Goal: Information Seeking & Learning: Learn about a topic

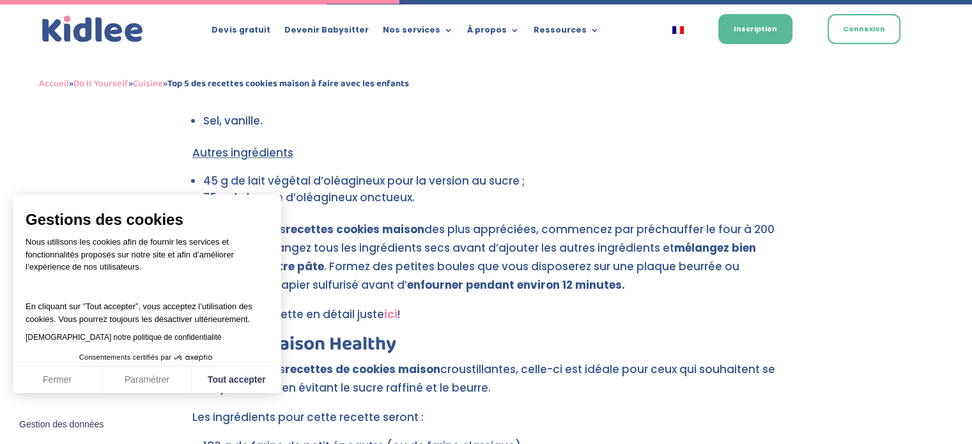
scroll to position [1347, 0]
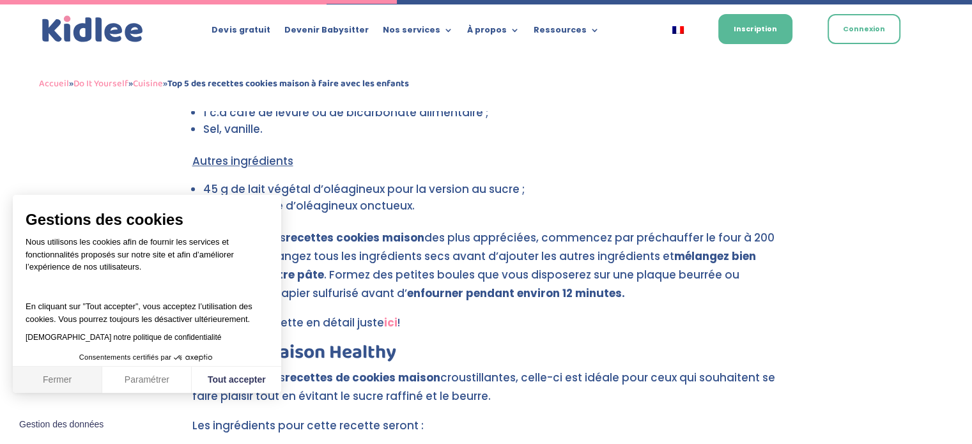
click at [55, 380] on button "Fermer" at bounding box center [57, 380] width 89 height 27
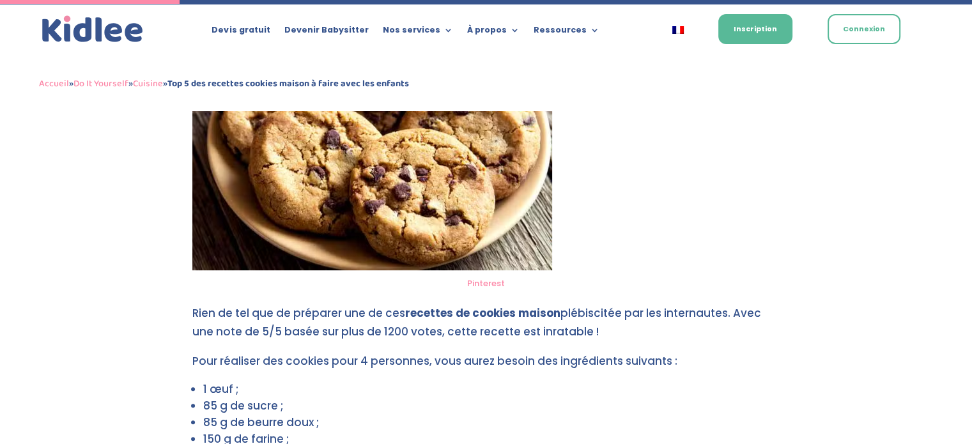
scroll to position [609, 0]
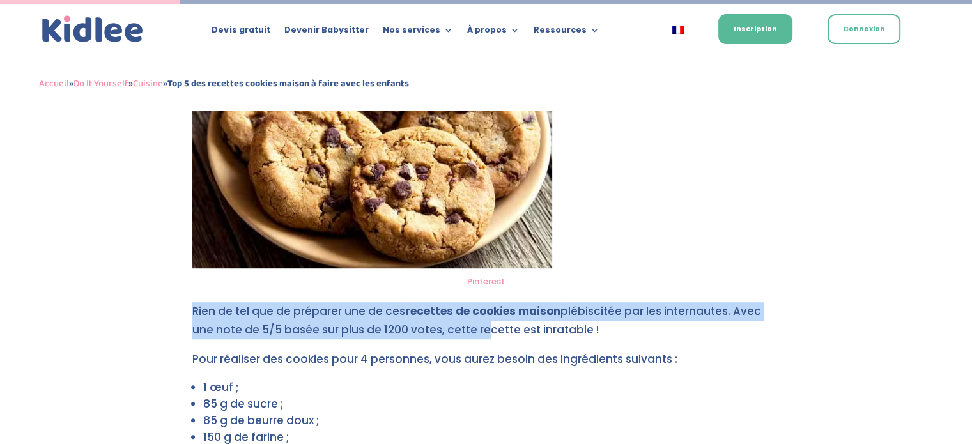
drag, startPoint x: 180, startPoint y: 313, endPoint x: 491, endPoint y: 322, distance: 310.8
click at [494, 322] on p "Rien de tel que de préparer une de ces recettes de cookies maison plébiscitée p…" at bounding box center [486, 326] width 588 height 48
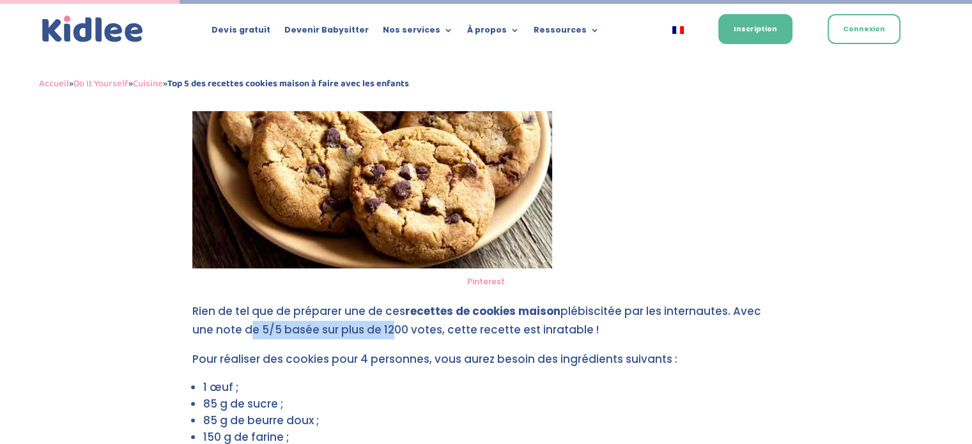
drag, startPoint x: 250, startPoint y: 336, endPoint x: 394, endPoint y: 323, distance: 145.0
click at [394, 323] on p "Rien de tel que de préparer une de ces recettes de cookies maison plébiscitée p…" at bounding box center [486, 326] width 588 height 48
click at [523, 327] on p "Rien de tel que de préparer une de ces recettes de cookies maison plébiscitée p…" at bounding box center [486, 326] width 588 height 48
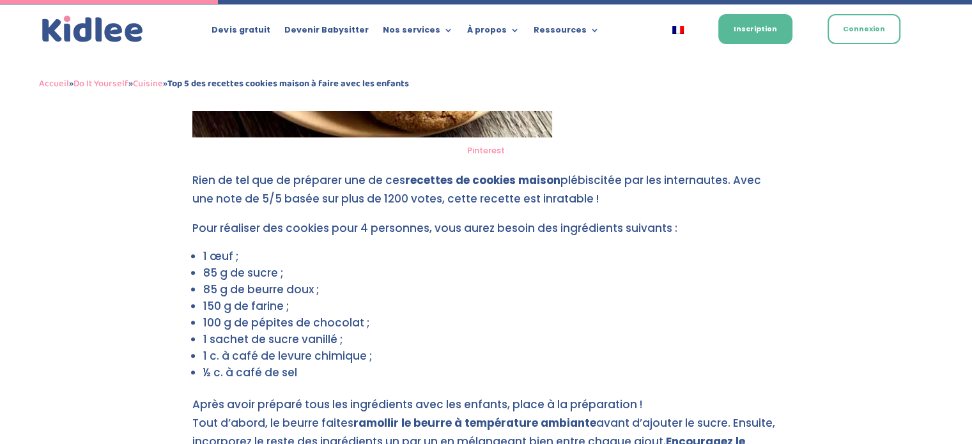
scroll to position [740, 0]
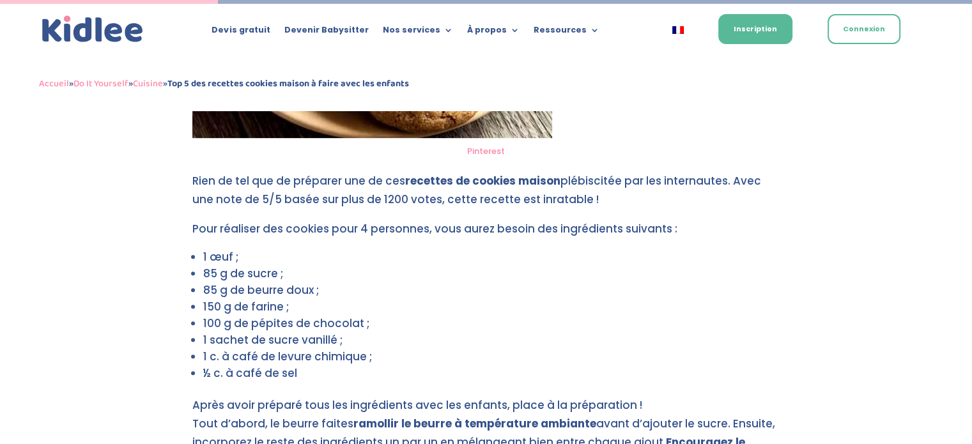
click at [200, 260] on ul "1 œuf ; 85 g de sucre ; 85 g de beurre doux ; 150 g de farine ; 100 g de pépite…" at bounding box center [486, 323] width 588 height 148
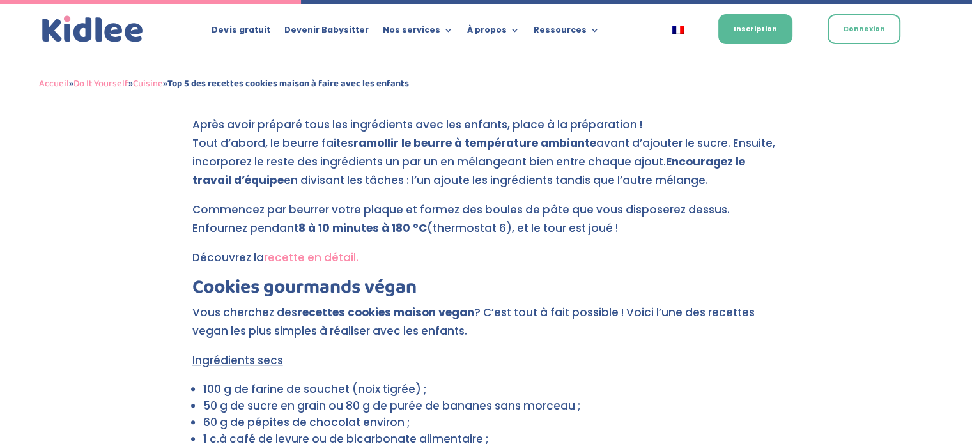
scroll to position [1023, 0]
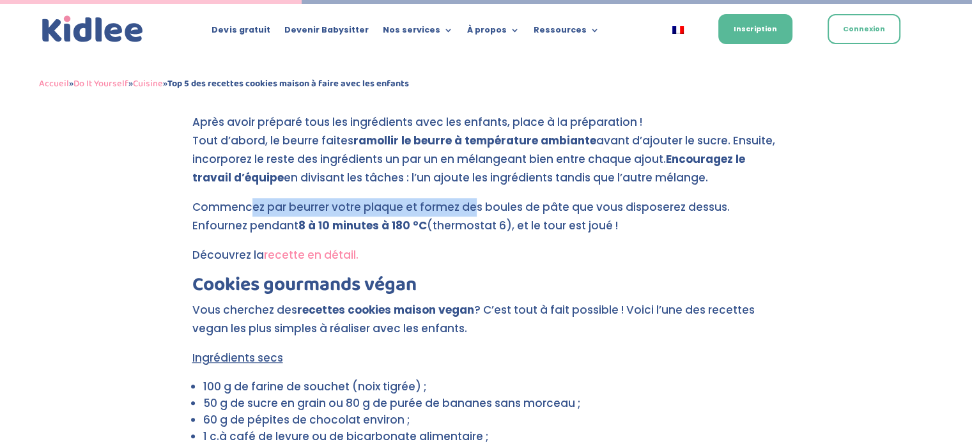
drag, startPoint x: 262, startPoint y: 208, endPoint x: 480, endPoint y: 207, distance: 218.0
click at [480, 207] on p "Commencez par beurrer votre plaque et formez des boules de pâte que vous dispos…" at bounding box center [486, 222] width 588 height 48
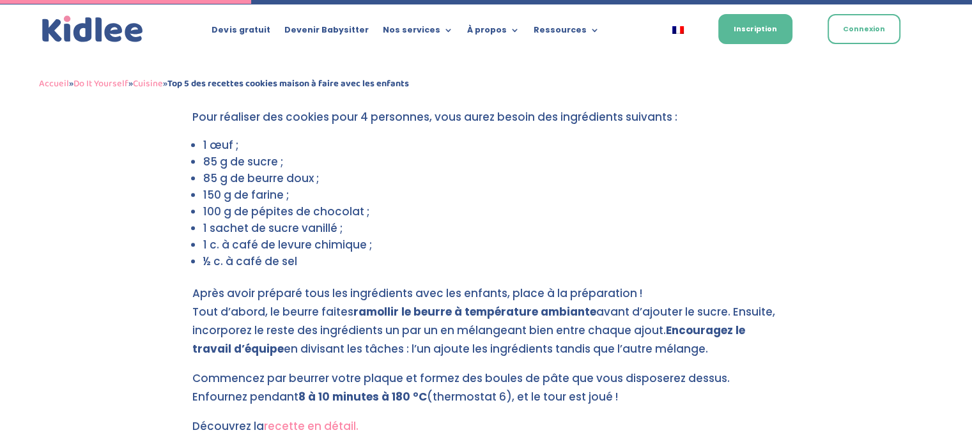
scroll to position [851, 0]
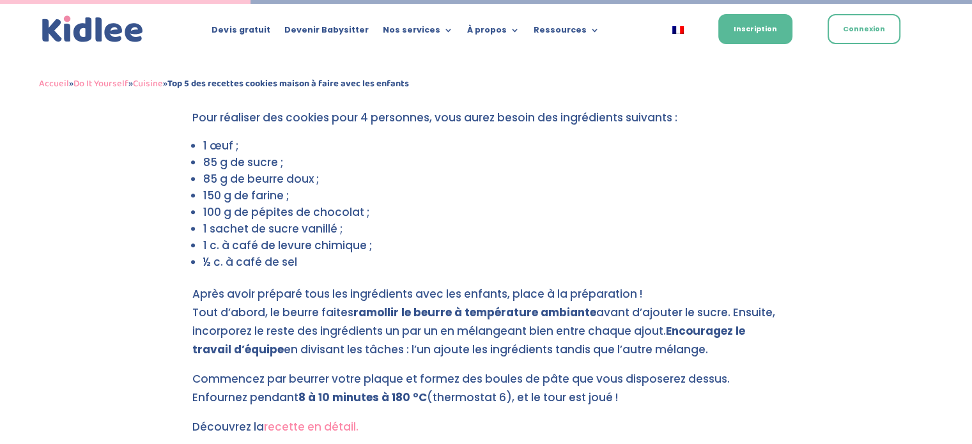
click at [312, 434] on link "recette en détail." at bounding box center [311, 426] width 95 height 15
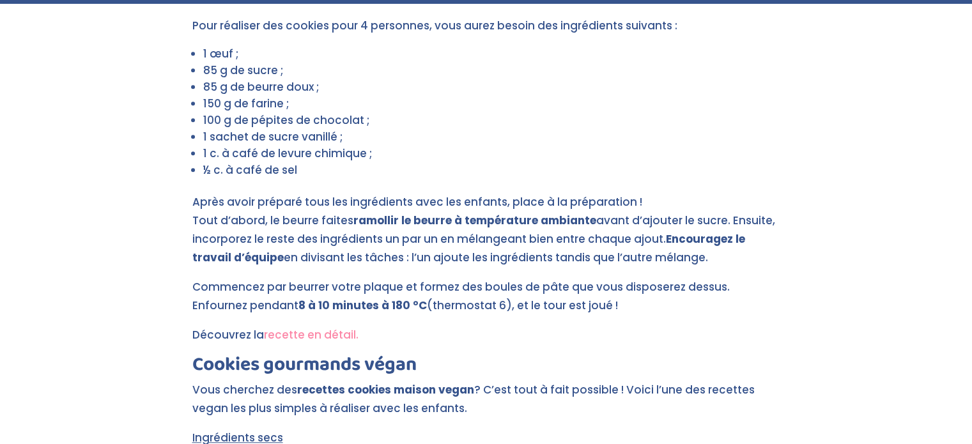
scroll to position [1036, 0]
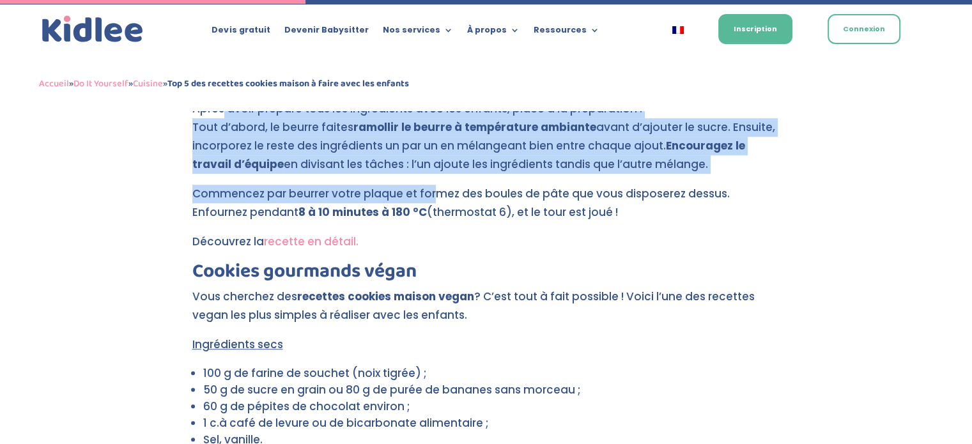
drag, startPoint x: 225, startPoint y: 202, endPoint x: 430, endPoint y: 196, distance: 204.6
click at [430, 196] on p "Commencez par beurrer votre plaque et formez des boules de pâte que vous dispos…" at bounding box center [486, 209] width 588 height 48
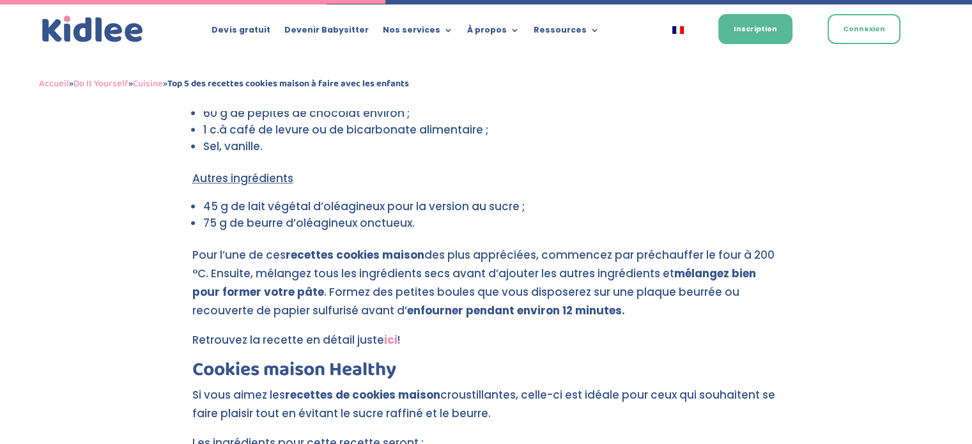
scroll to position [1305, 0]
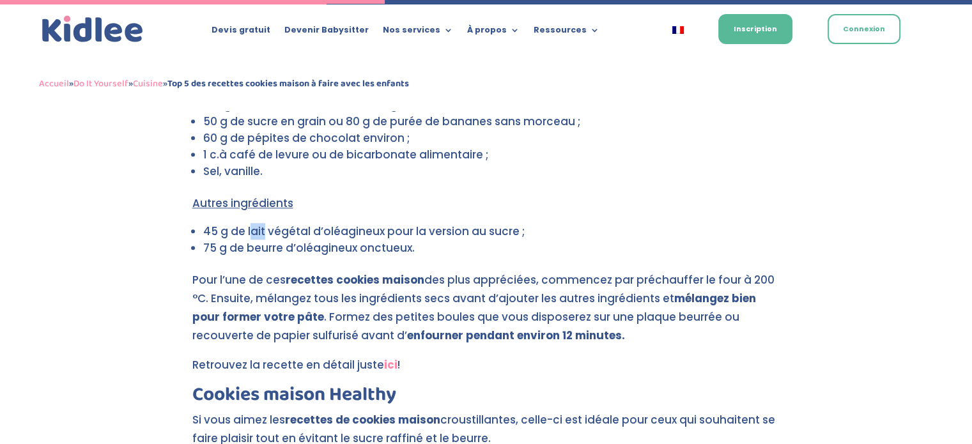
drag, startPoint x: 248, startPoint y: 227, endPoint x: 263, endPoint y: 224, distance: 15.6
click at [263, 224] on li "45 g de lait végétal d’oléagineux pour la version au sucre ;" at bounding box center [491, 231] width 577 height 17
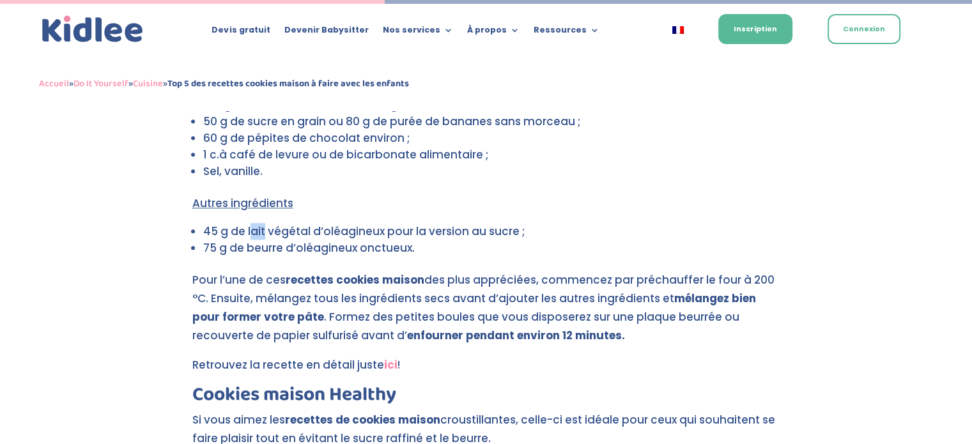
click at [263, 224] on li "45 g de lait végétal d’oléagineux pour la version au sucre ;" at bounding box center [491, 231] width 577 height 17
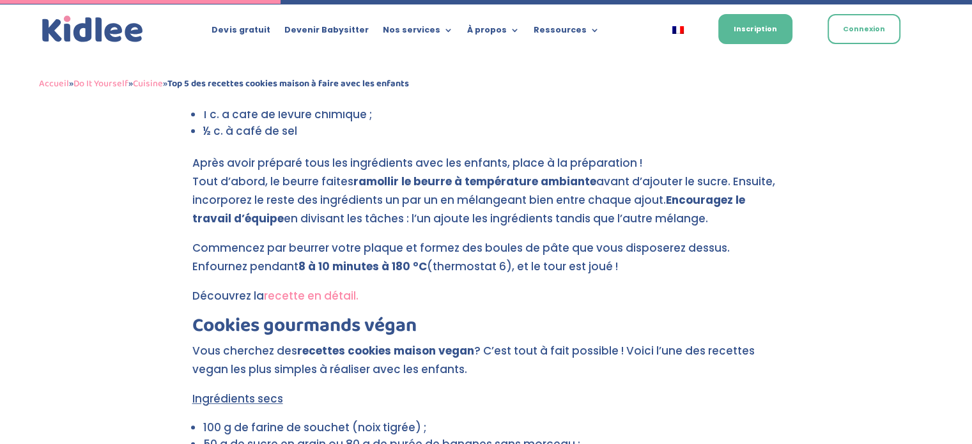
scroll to position [947, 0]
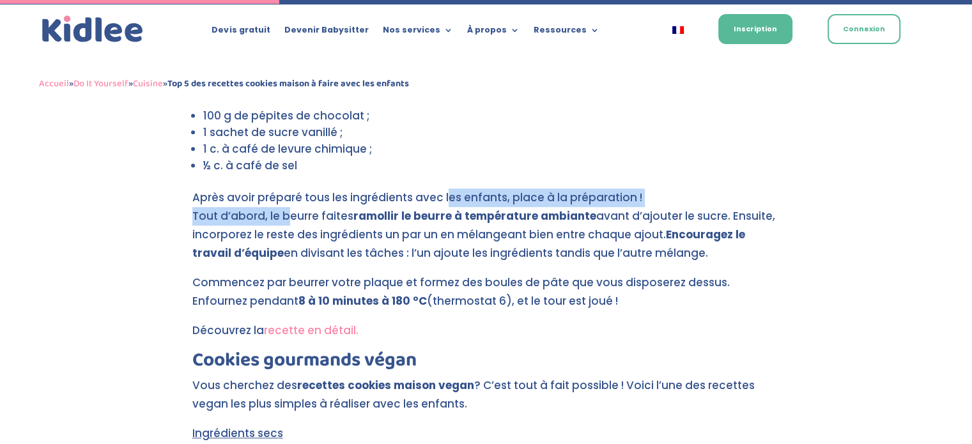
drag, startPoint x: 290, startPoint y: 209, endPoint x: 447, endPoint y: 201, distance: 156.8
click at [447, 201] on p "Après avoir préparé tous les ingrédients avec les enfants, place à la préparati…" at bounding box center [486, 231] width 588 height 85
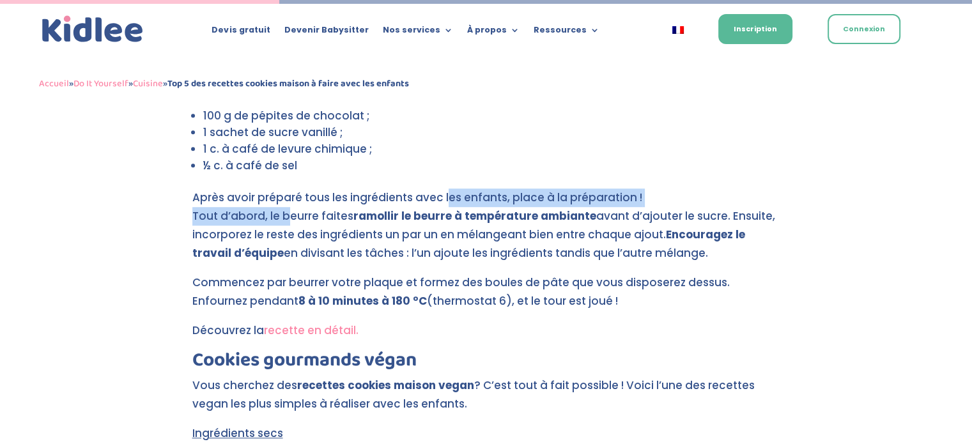
click at [447, 201] on p "Après avoir préparé tous les ingrédients avec les enfants, place à la préparati…" at bounding box center [486, 231] width 588 height 85
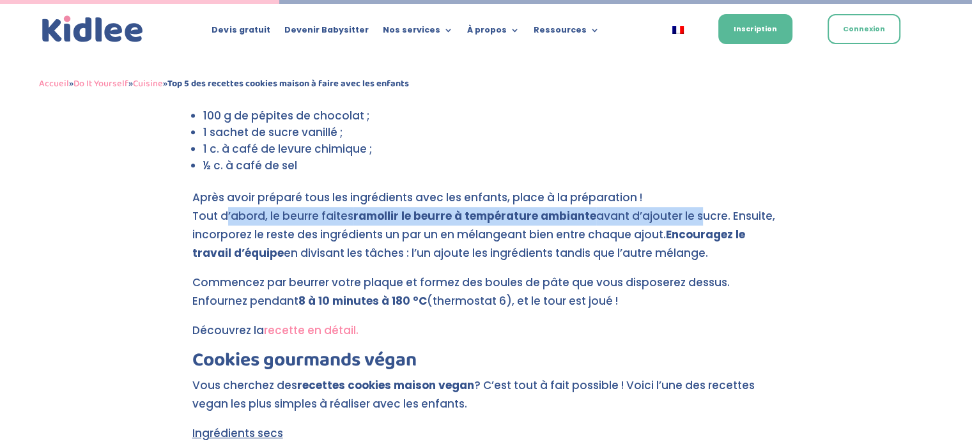
drag, startPoint x: 226, startPoint y: 216, endPoint x: 701, endPoint y: 213, distance: 474.3
click at [701, 213] on p "Après avoir préparé tous les ingrédients avec les enfants, place à la préparati…" at bounding box center [486, 231] width 588 height 85
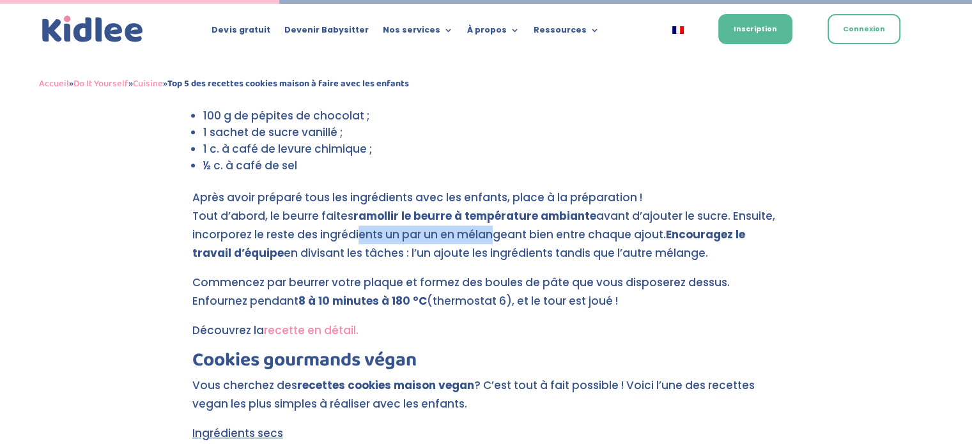
drag, startPoint x: 356, startPoint y: 238, endPoint x: 497, endPoint y: 237, distance: 141.3
click at [497, 237] on p "Après avoir préparé tous les ingrédients avec les enfants, place à la préparati…" at bounding box center [486, 231] width 588 height 85
click at [540, 226] on p "Après avoir préparé tous les ingrédients avec les enfants, place à la préparati…" at bounding box center [486, 231] width 588 height 85
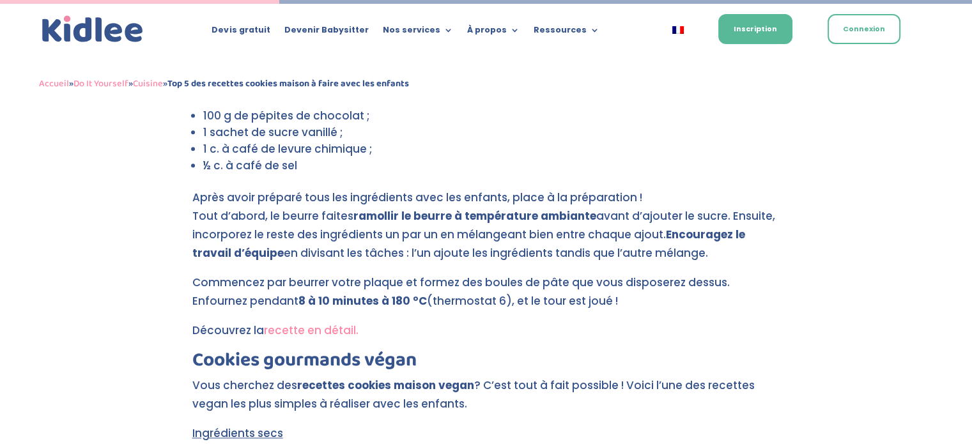
click at [596, 327] on p "Découvrez la recette en détail." at bounding box center [486, 336] width 588 height 29
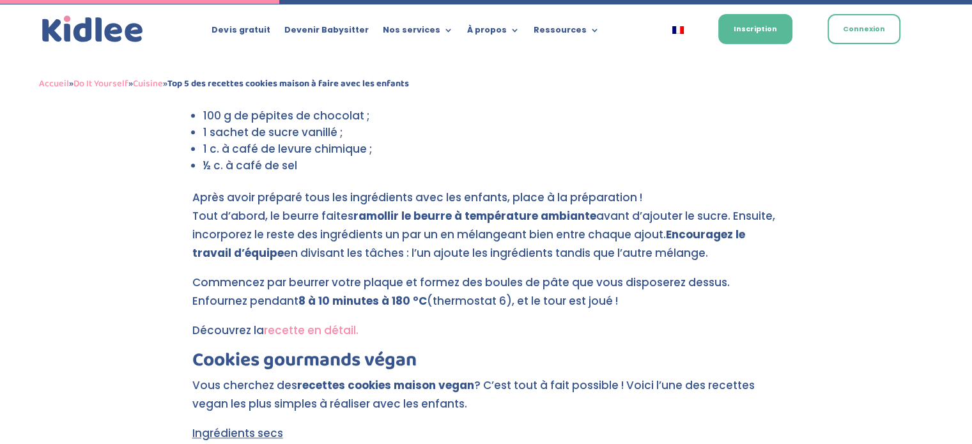
scroll to position [1336, 0]
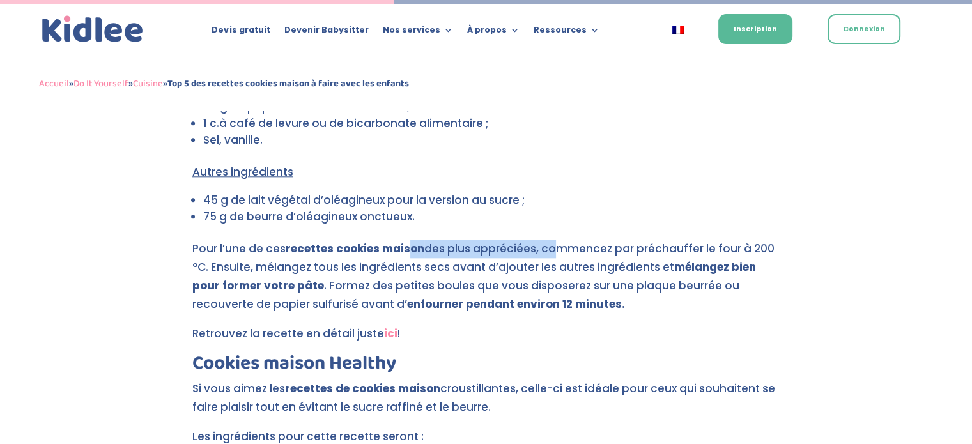
drag, startPoint x: 411, startPoint y: 247, endPoint x: 548, endPoint y: 246, distance: 137.4
click at [548, 246] on p "Pour l’une de ces recettes cookies maison des plus appréciées, commencez par pr…" at bounding box center [486, 282] width 588 height 85
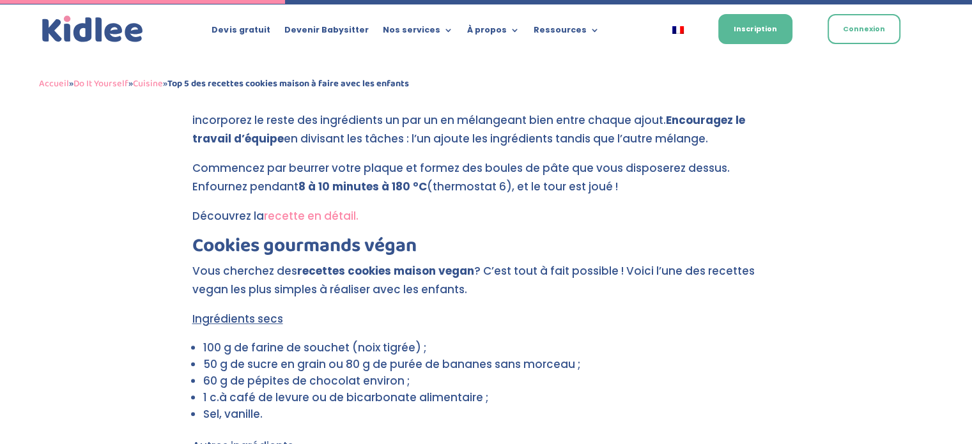
scroll to position [952, 0]
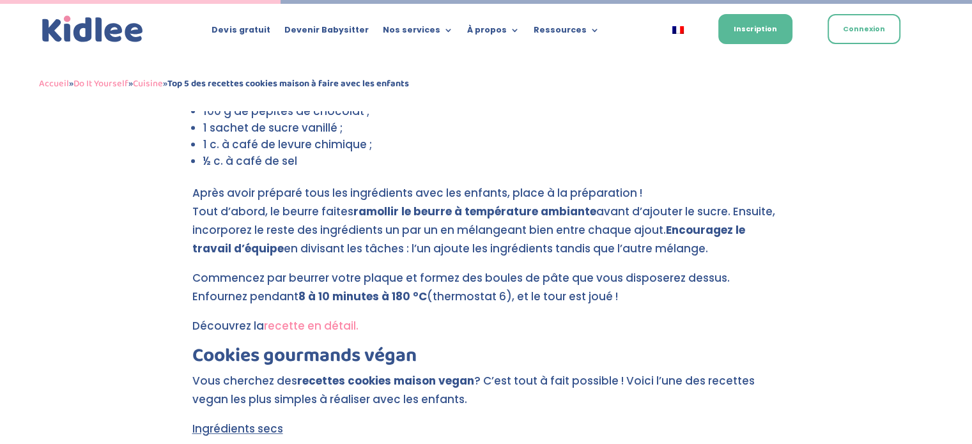
drag, startPoint x: 366, startPoint y: 212, endPoint x: 597, endPoint y: 219, distance: 231.5
click at [597, 219] on p "Après avoir préparé tous les ingrédients avec les enfants, place à la préparati…" at bounding box center [486, 226] width 588 height 85
click at [302, 322] on link "recette en détail." at bounding box center [311, 325] width 95 height 15
